Goal: Browse casually

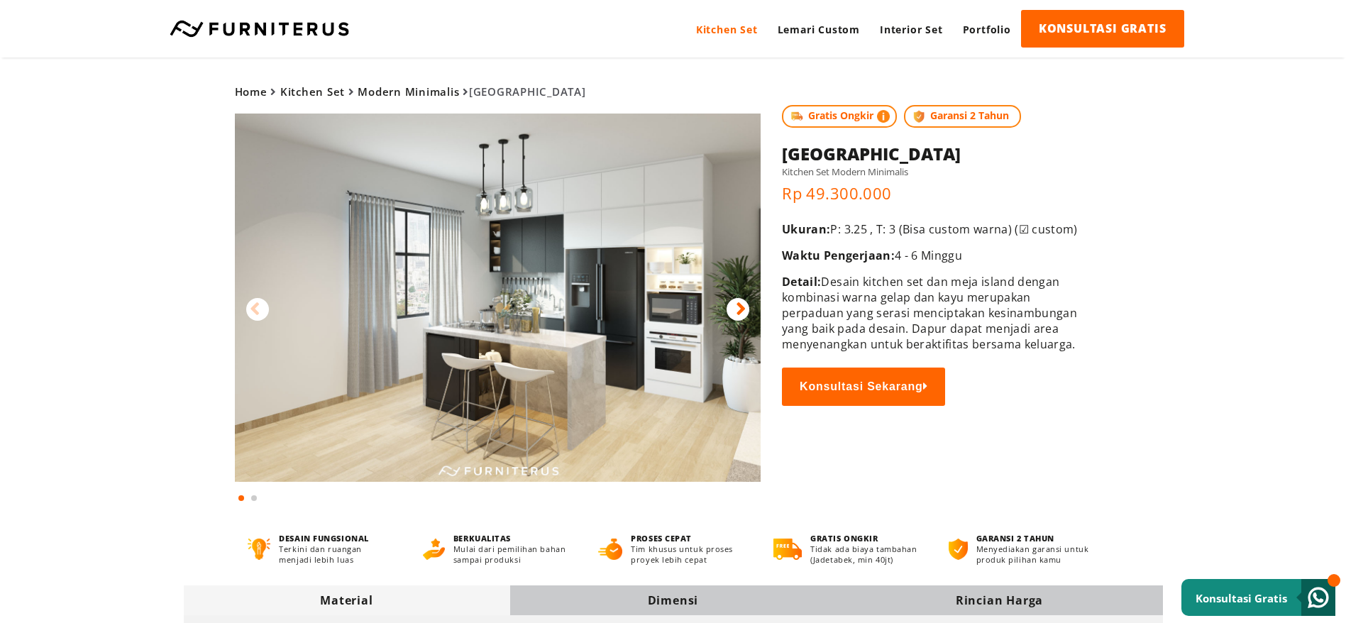
scroll to position [106, 0]
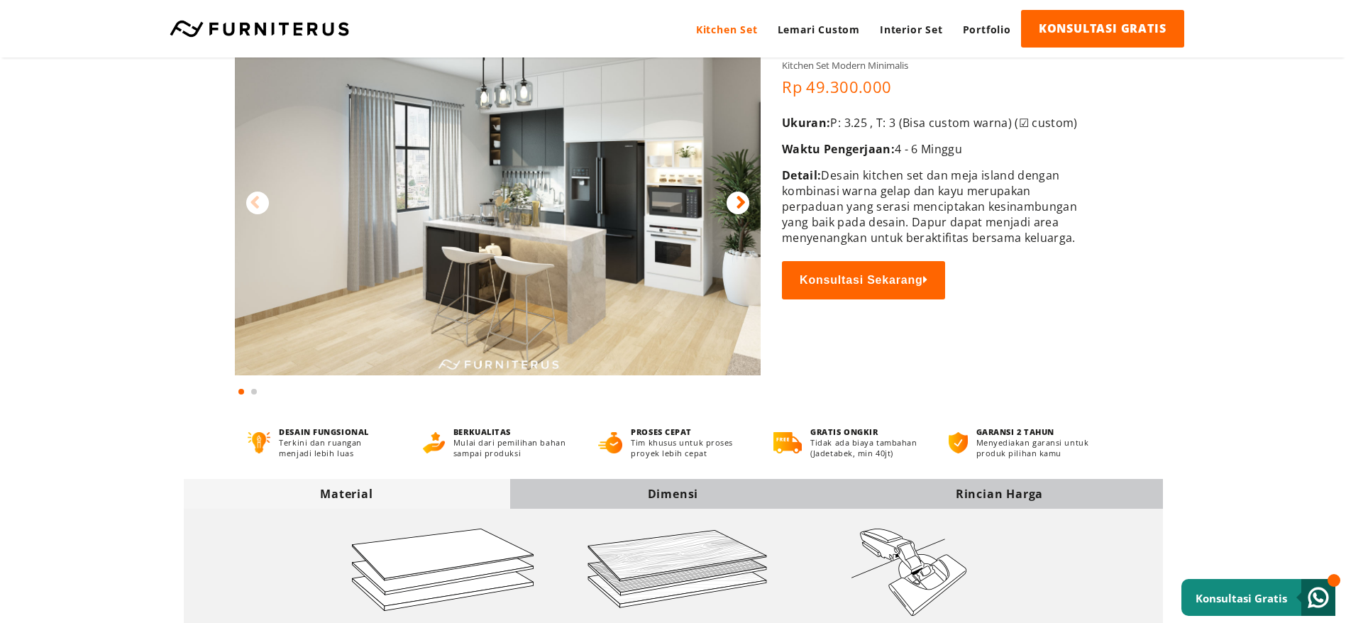
click at [732, 203] on div at bounding box center [738, 203] width 23 height 23
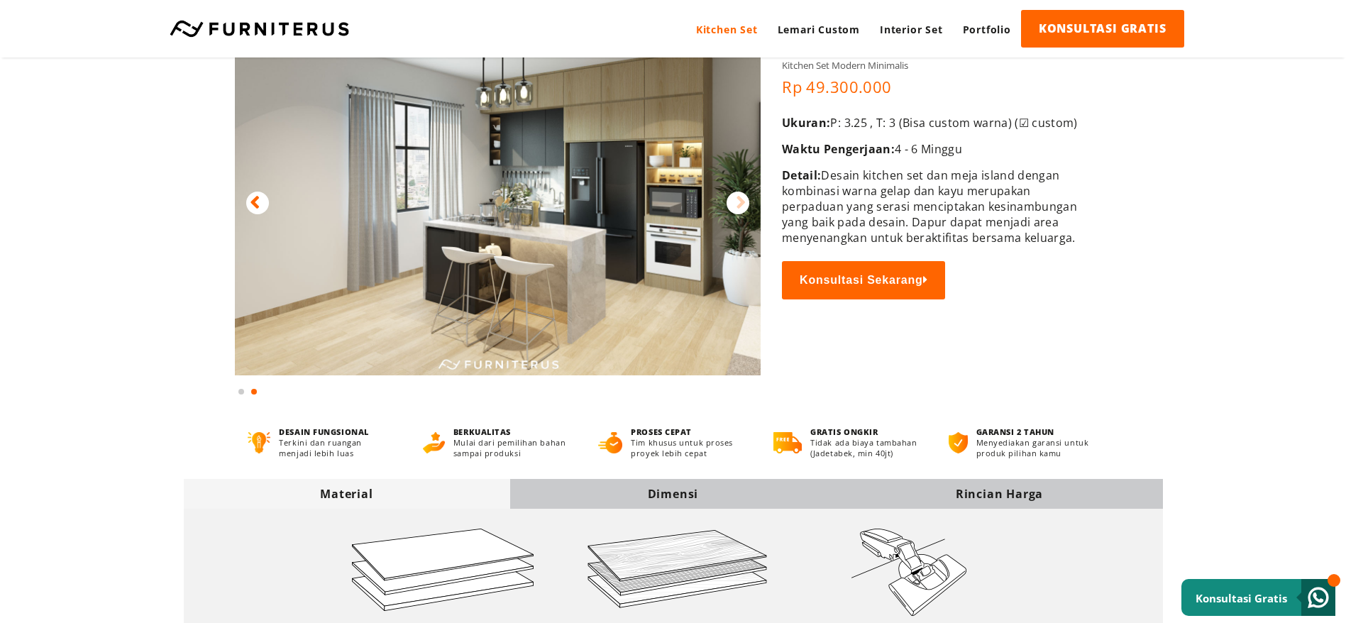
click at [660, 490] on div "Dimensi" at bounding box center [673, 494] width 326 height 16
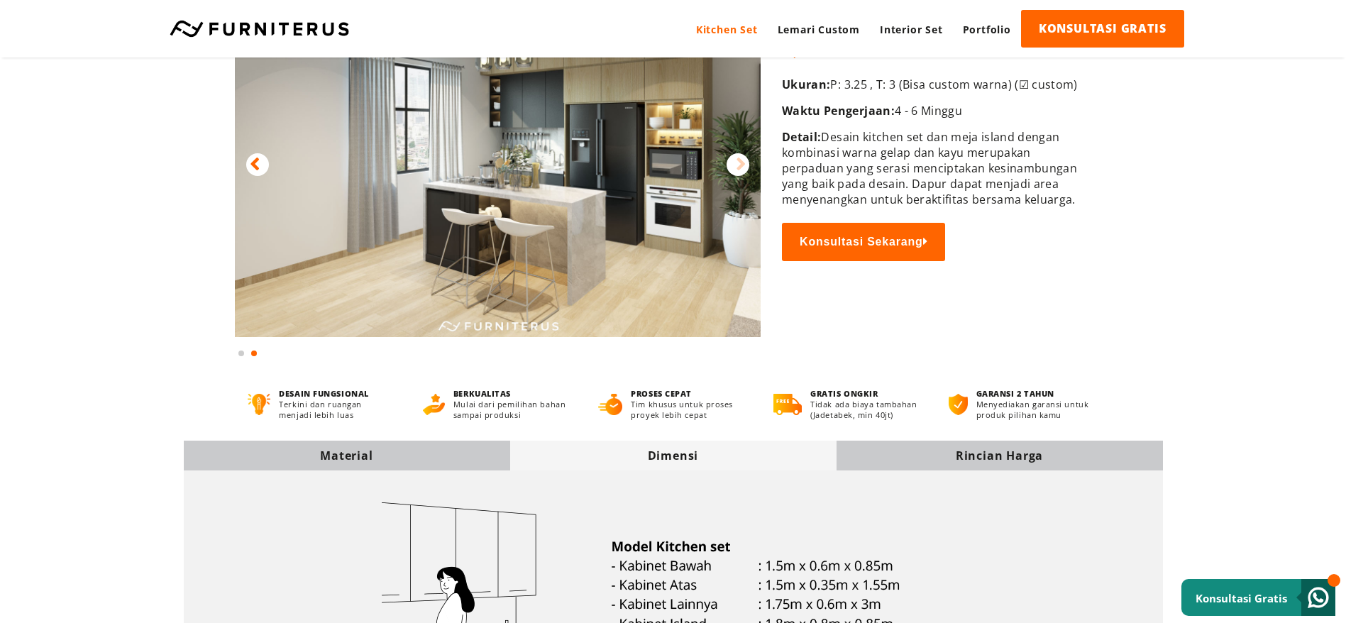
scroll to position [23, 0]
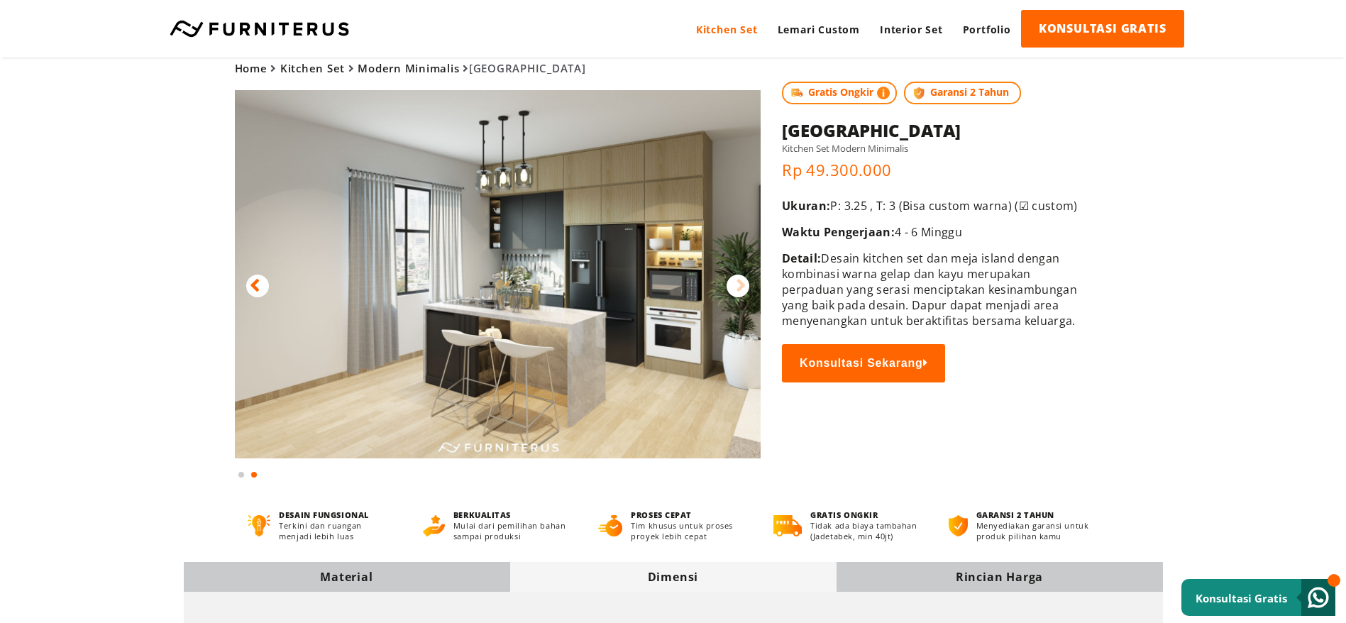
click at [612, 238] on img at bounding box center [498, 274] width 527 height 368
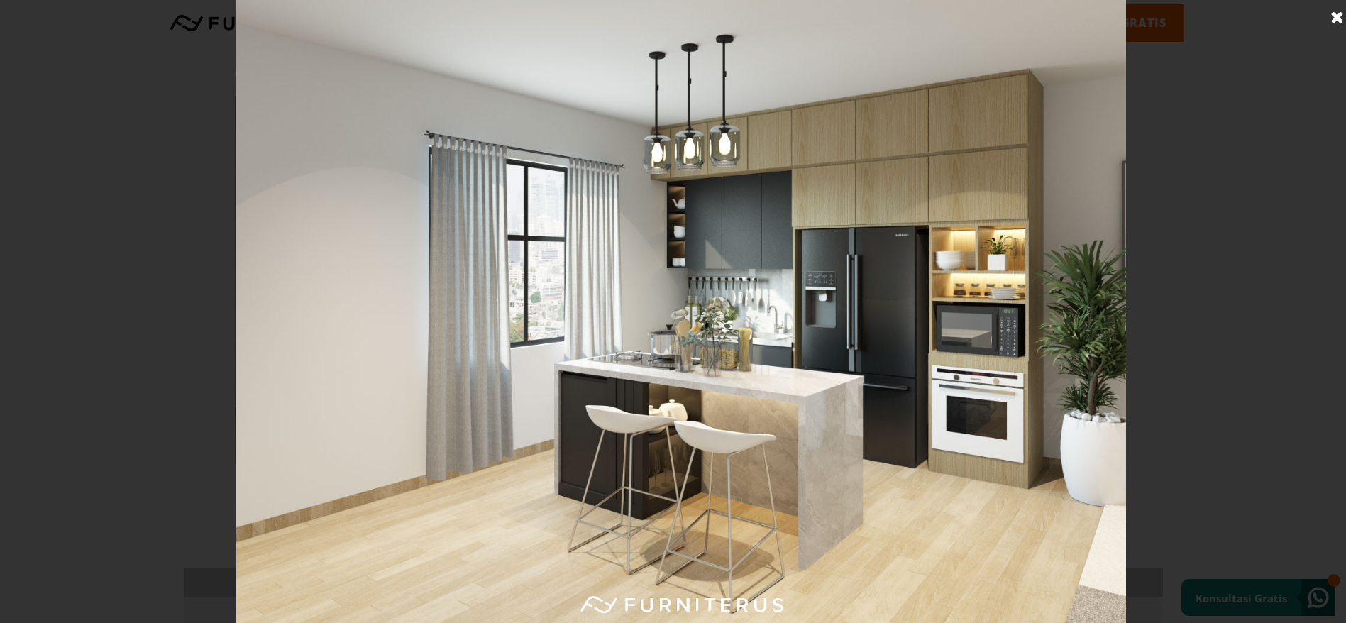
scroll to position [0, 0]
click at [765, 348] on img at bounding box center [681, 311] width 890 height 623
